Goal: Information Seeking & Learning: Learn about a topic

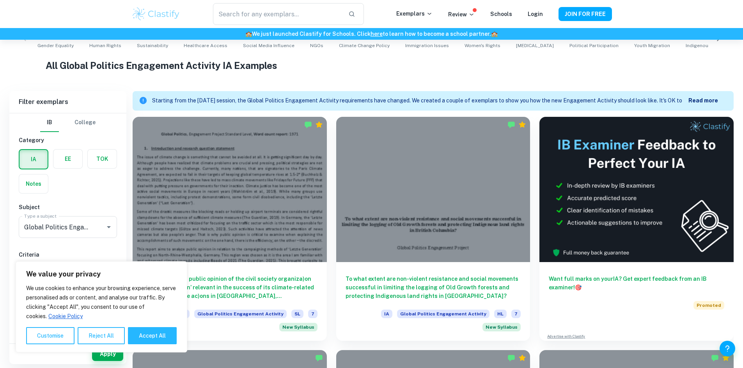
scroll to position [187, 0]
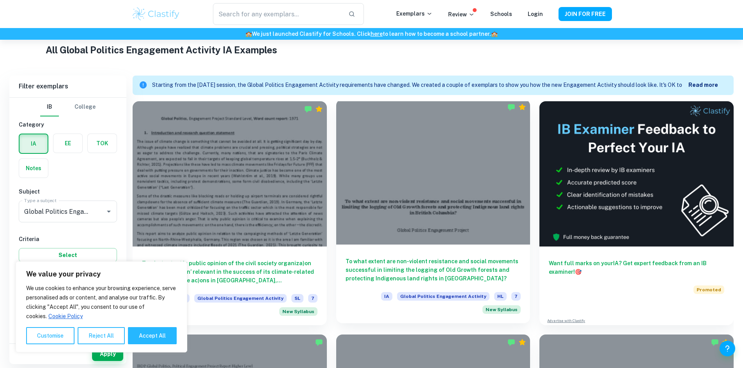
click at [336, 169] on div at bounding box center [433, 171] width 194 height 145
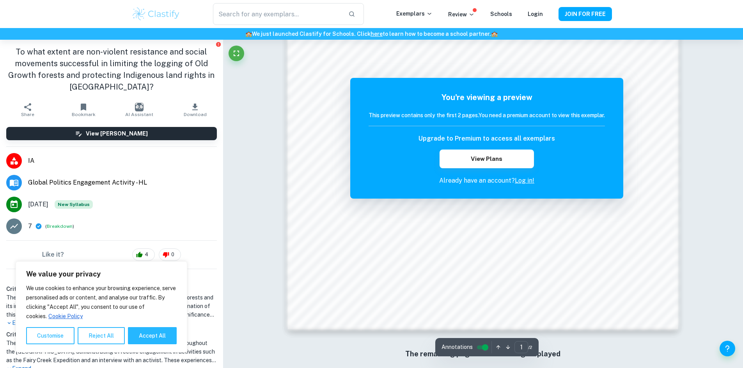
scroll to position [730, 0]
click at [529, 179] on link "Log in!" at bounding box center [524, 180] width 19 height 7
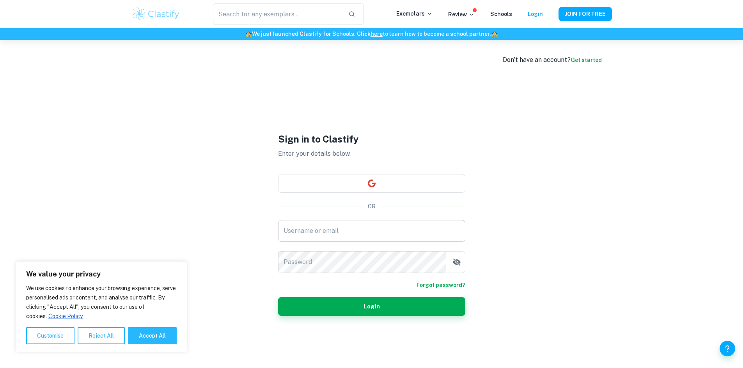
click at [380, 232] on input "Username or email" at bounding box center [371, 231] width 187 height 22
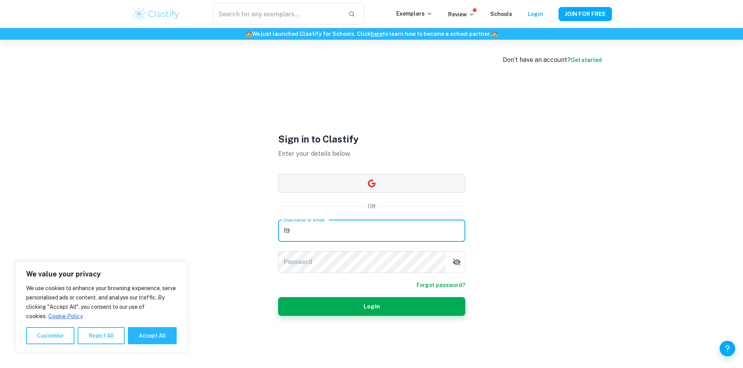
type input "19"
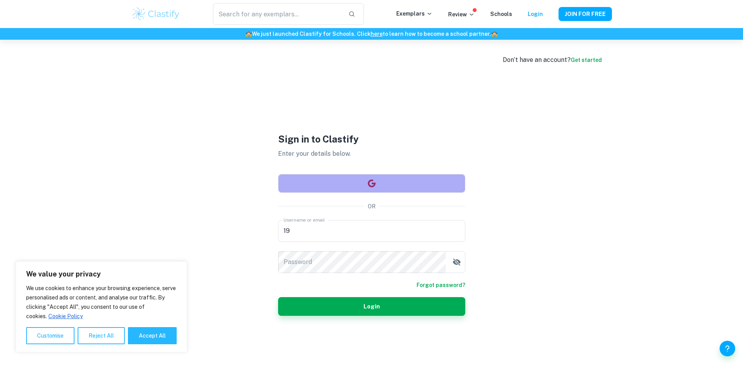
click at [371, 178] on button "button" at bounding box center [371, 183] width 187 height 19
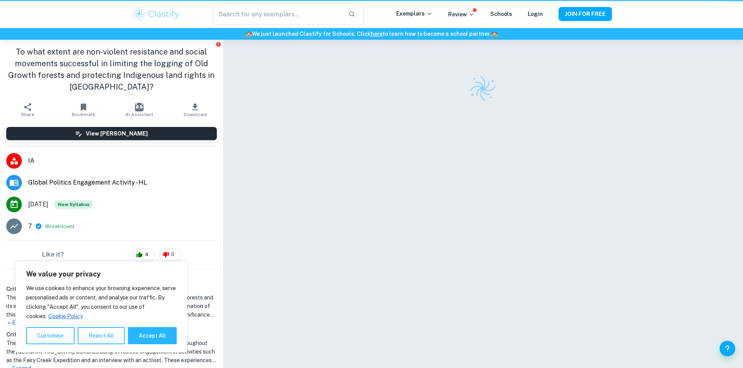
scroll to position [40, 0]
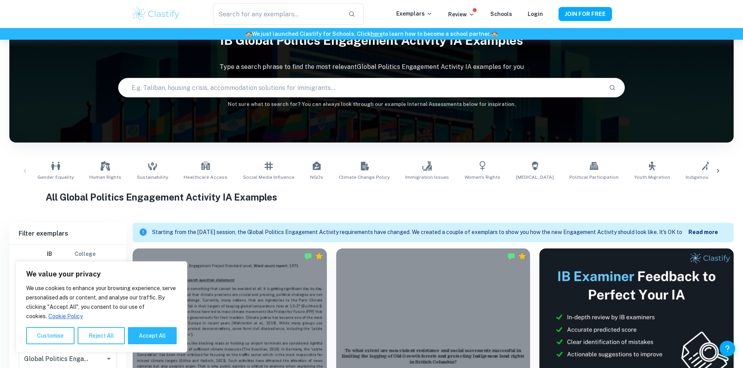
scroll to position [187, 0]
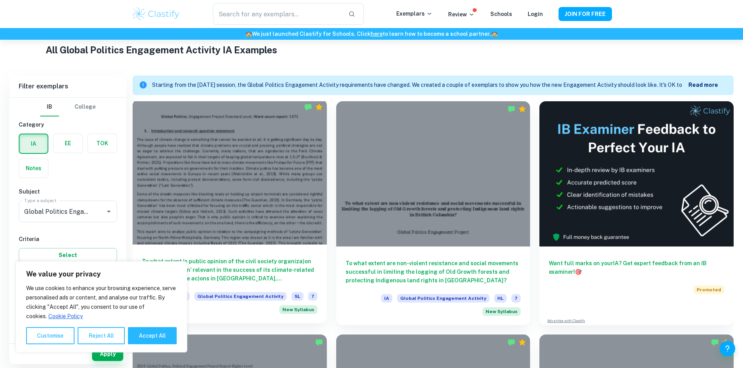
click at [193, 168] on div at bounding box center [230, 171] width 194 height 145
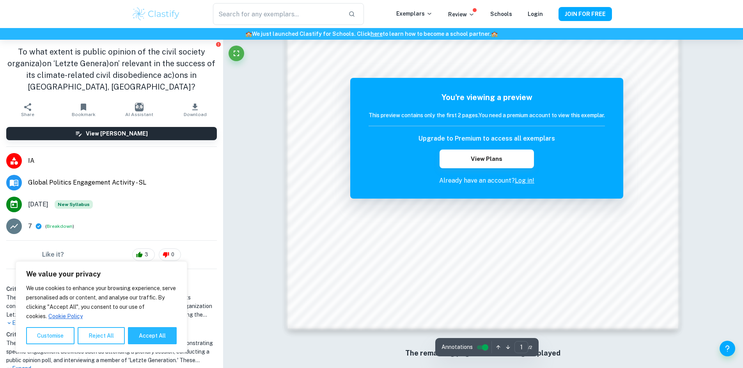
scroll to position [746, 0]
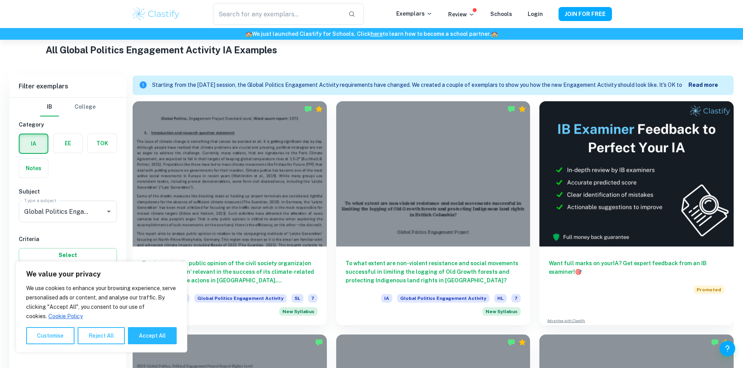
scroll to position [269, 0]
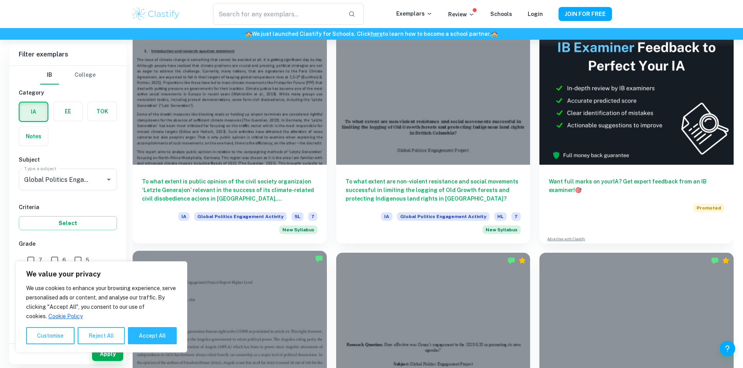
click at [327, 251] on div at bounding box center [230, 323] width 194 height 145
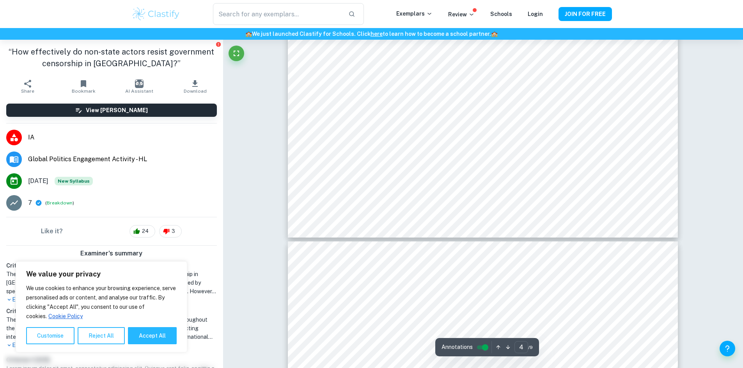
scroll to position [1965, 0]
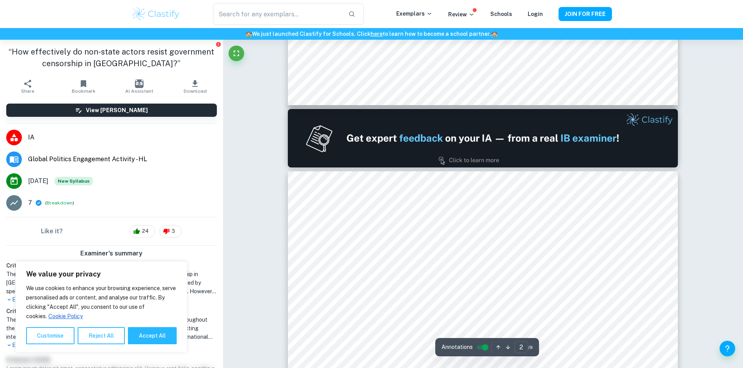
type input "1"
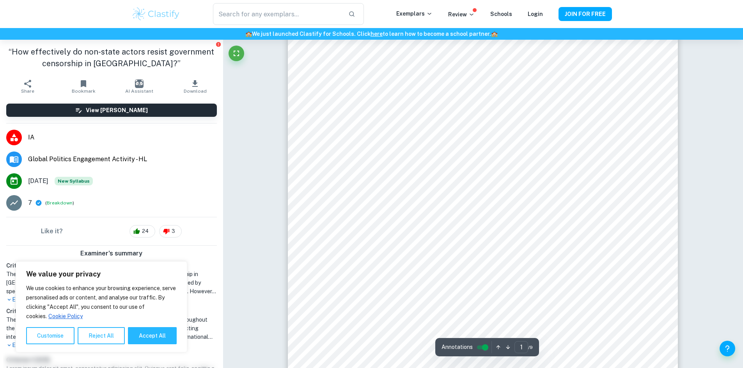
scroll to position [0, 0]
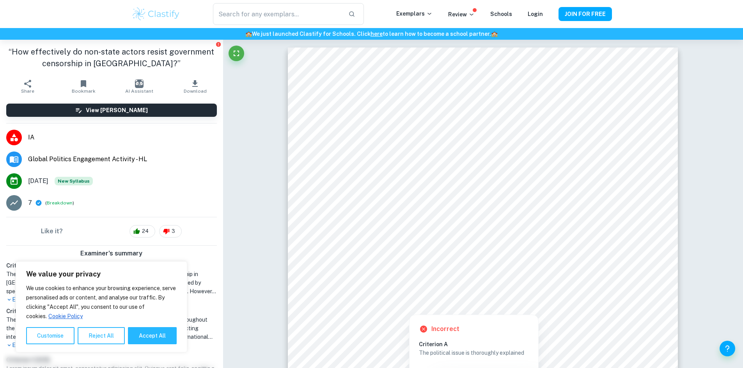
click at [485, 261] on div at bounding box center [483, 261] width 298 height 12
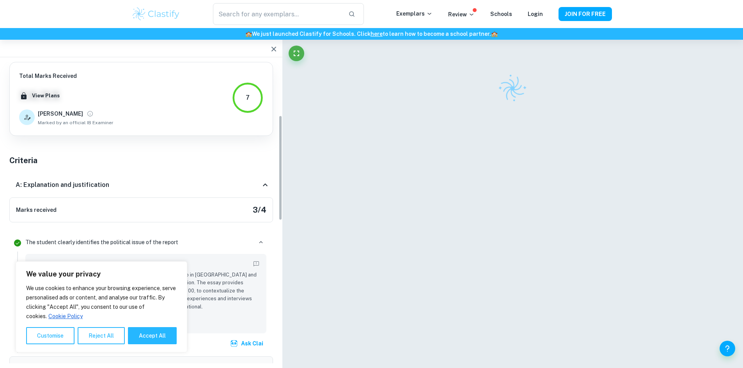
scroll to position [153, 0]
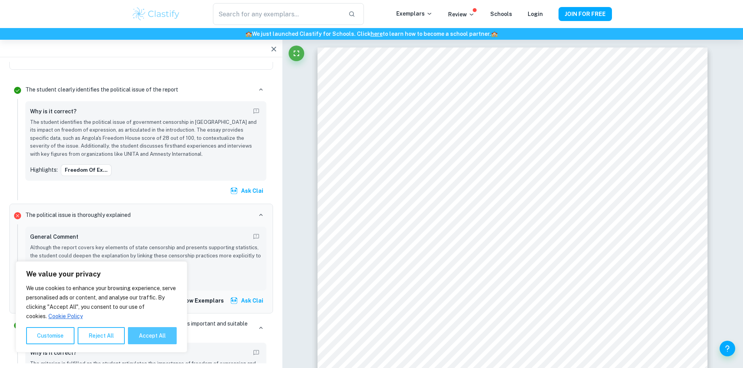
click at [146, 330] on button "Accept All" at bounding box center [152, 335] width 49 height 17
checkbox input "true"
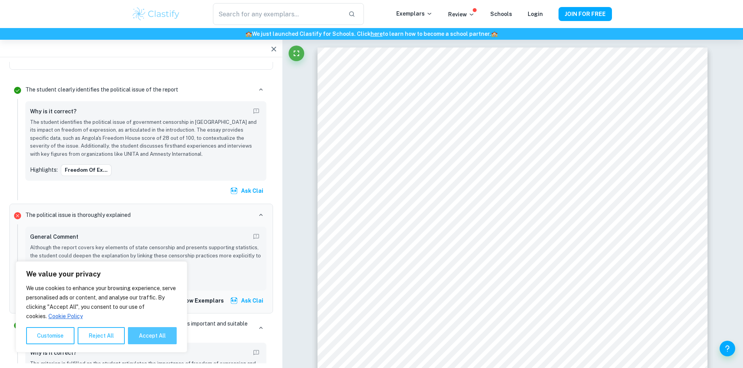
checkbox input "true"
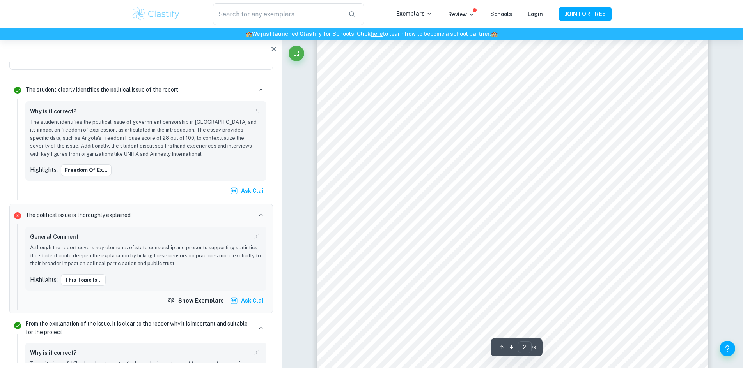
scroll to position [671, 0]
type input "4"
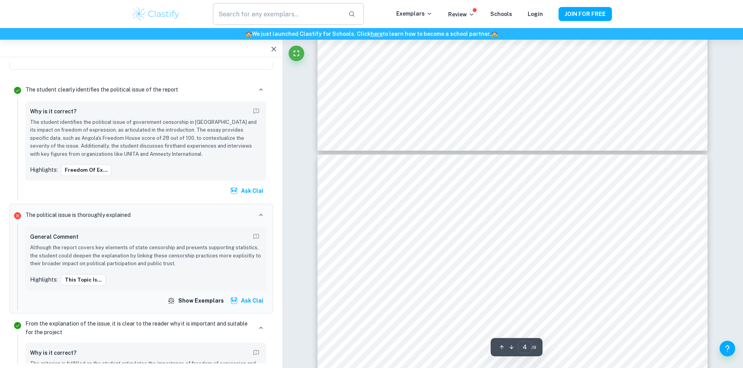
scroll to position [1513, 0]
